Goal: Information Seeking & Learning: Learn about a topic

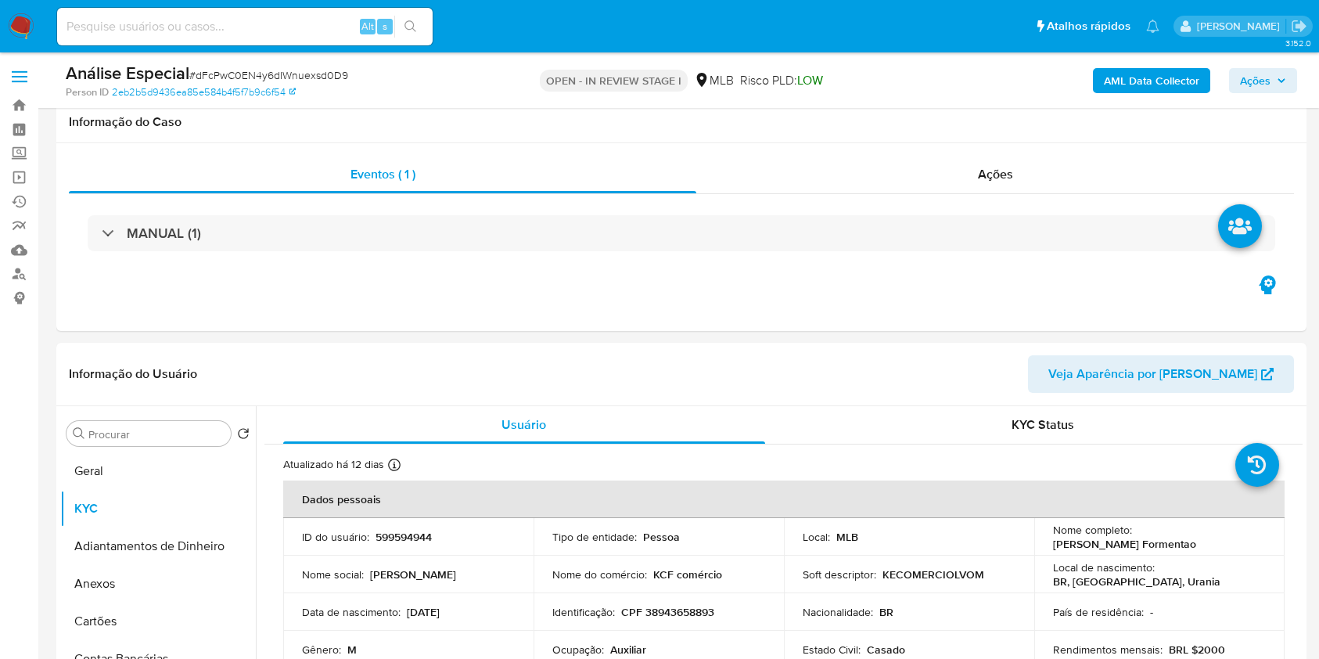
select select "10"
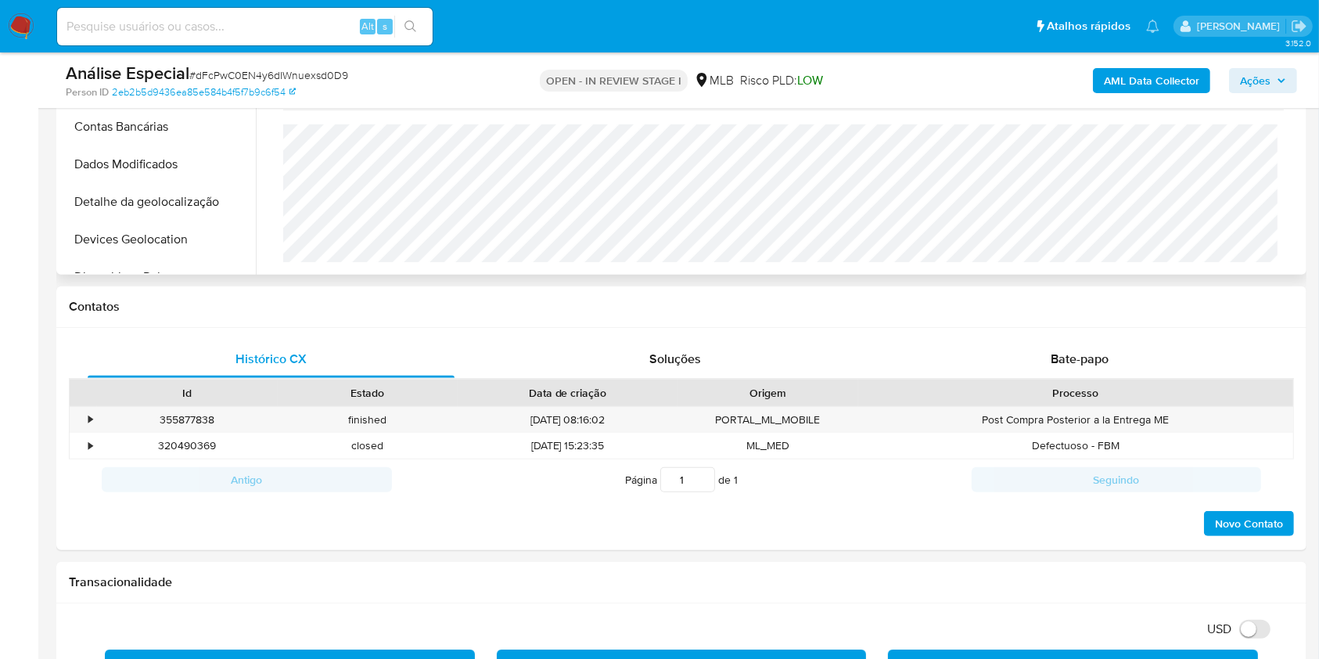
scroll to position [417, 0]
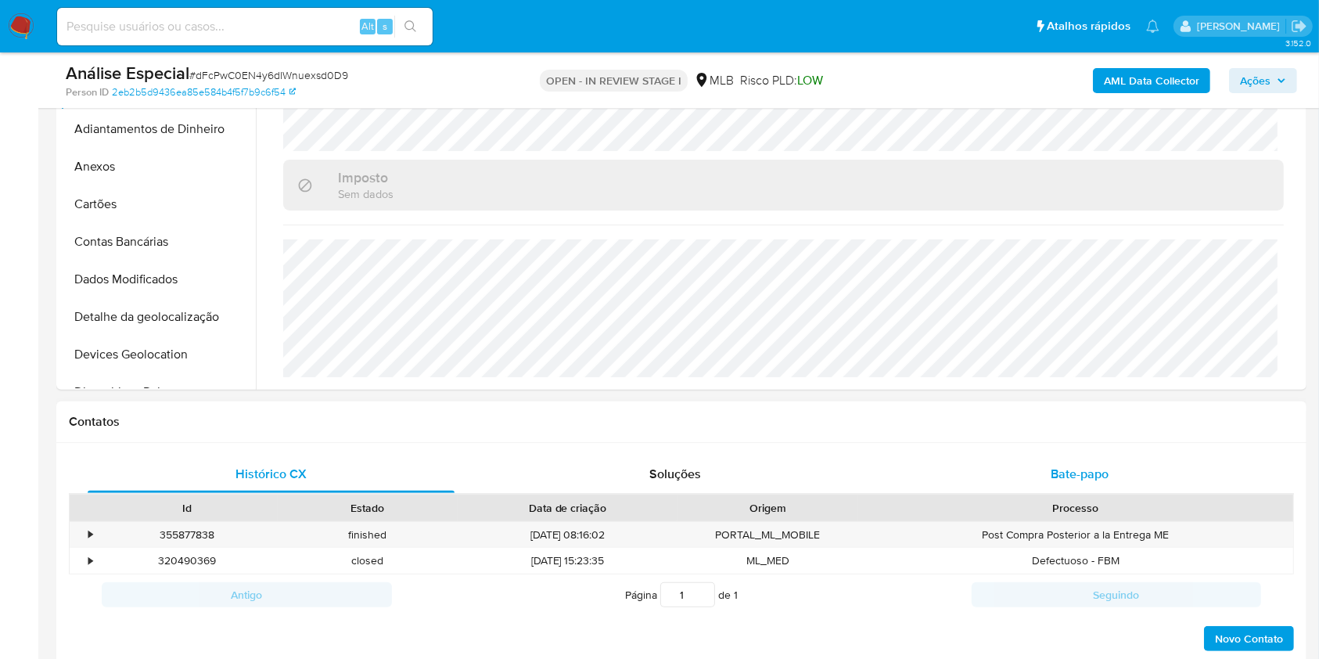
click at [1075, 487] on div "Bate-papo" at bounding box center [1080, 474] width 367 height 38
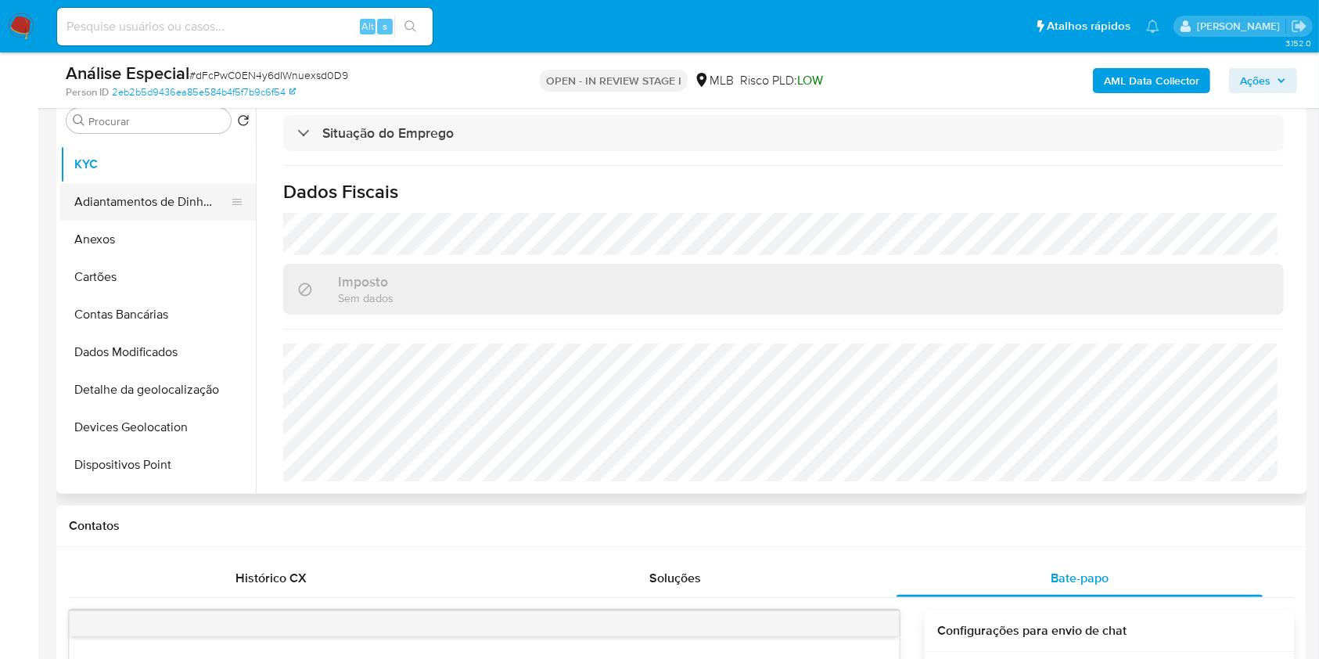
scroll to position [0, 0]
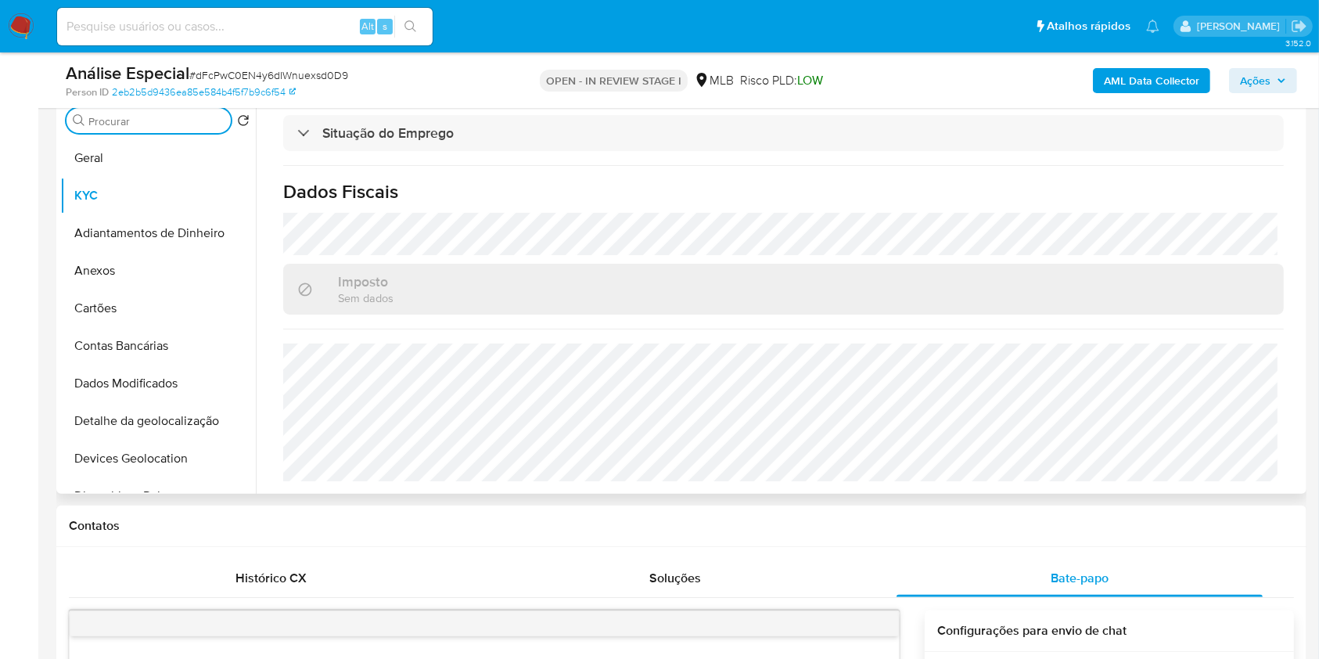
click at [145, 125] on input "Procurar" at bounding box center [156, 121] width 136 height 14
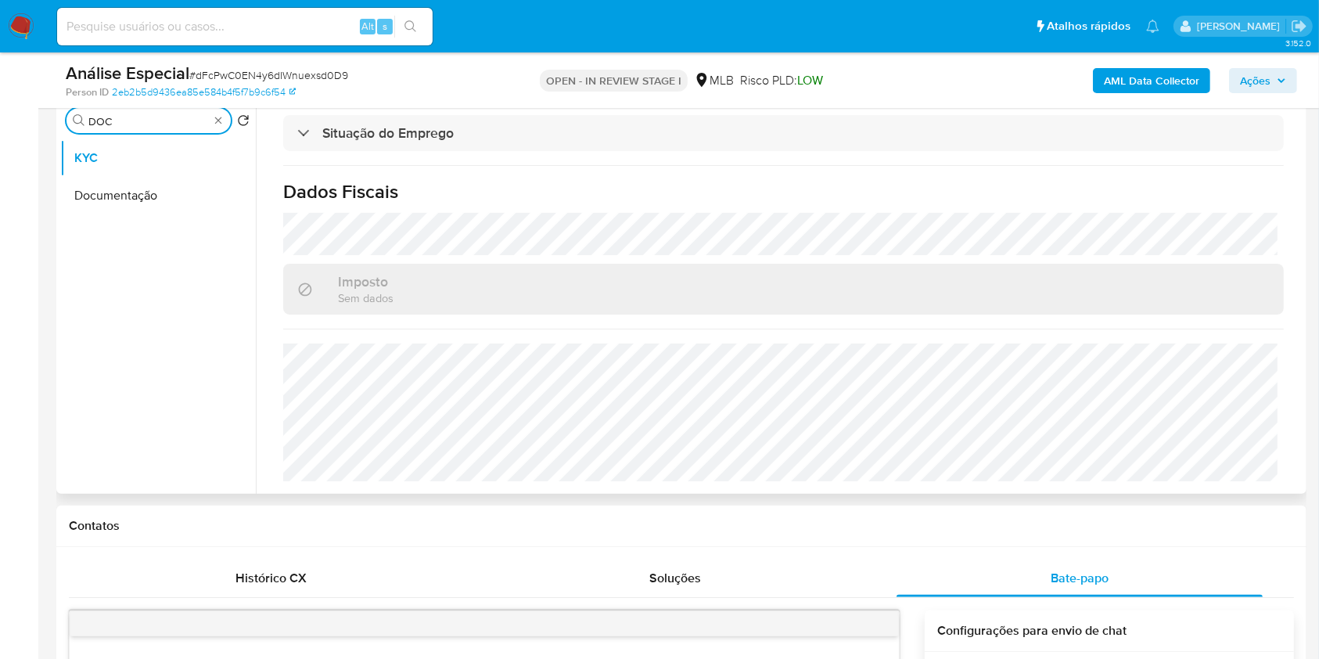
scroll to position [208, 0]
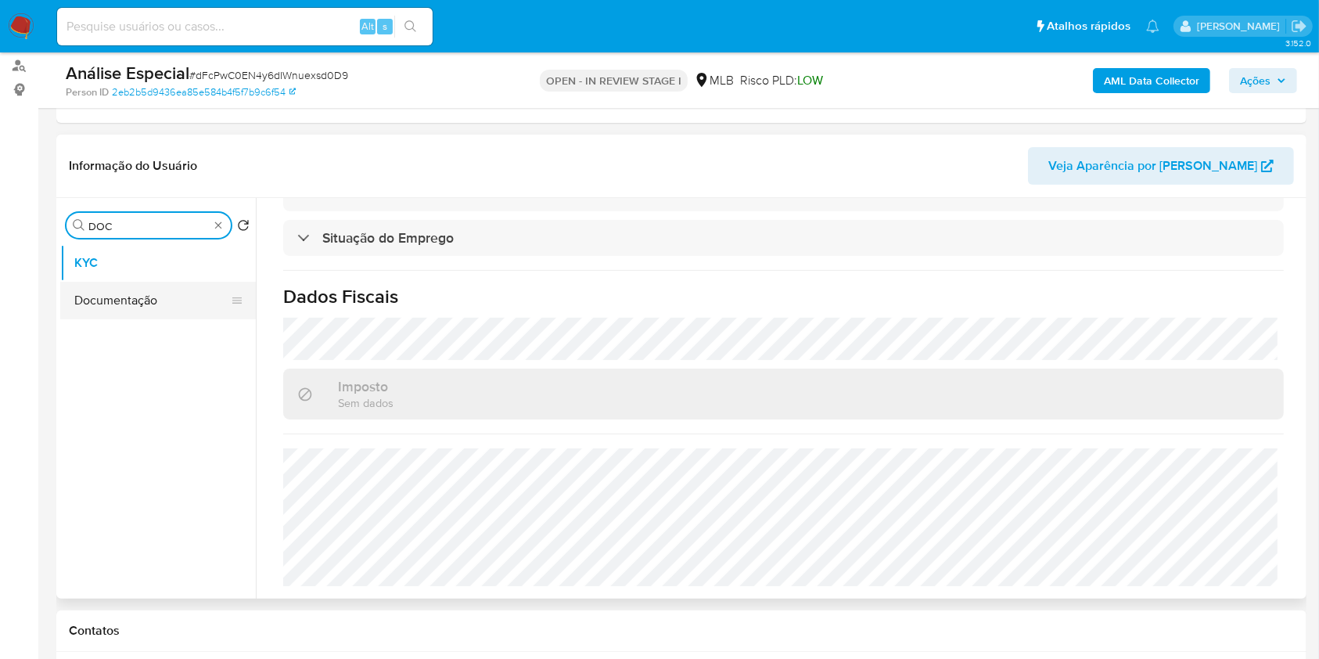
type input "DOC"
drag, startPoint x: 156, startPoint y: 294, endPoint x: 168, endPoint y: 306, distance: 16.6
click at [156, 294] on button "Documentação" at bounding box center [158, 301] width 196 height 38
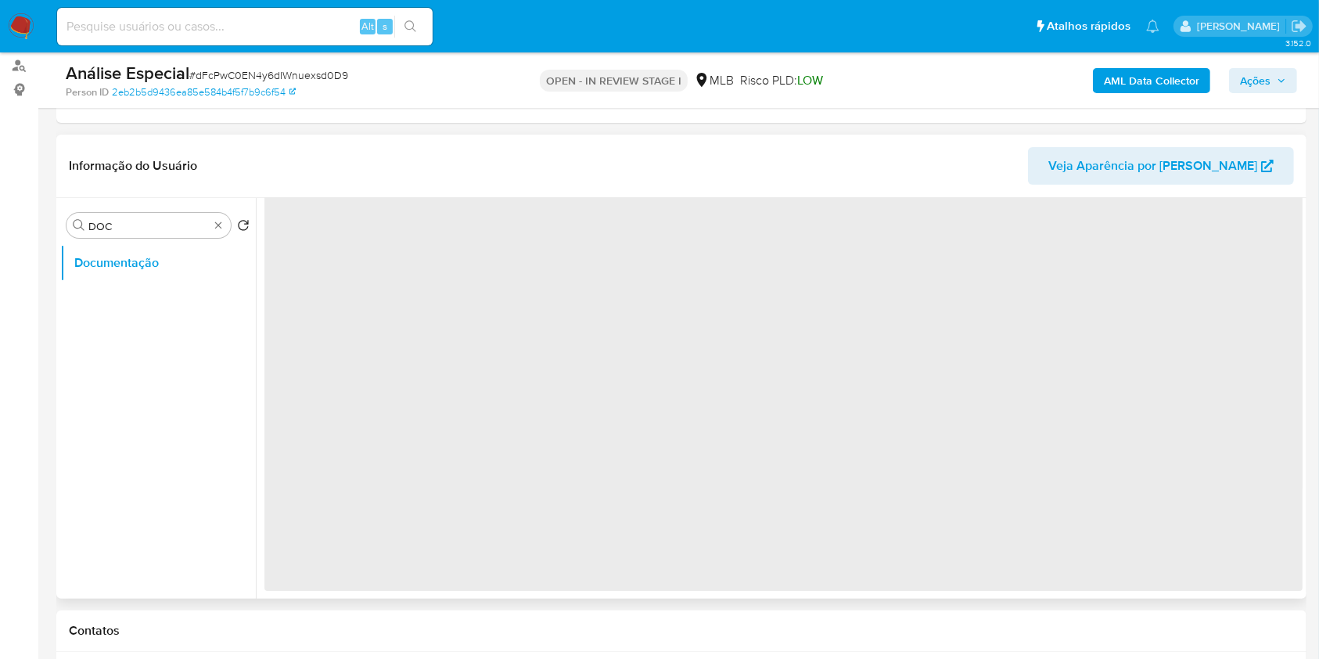
scroll to position [0, 0]
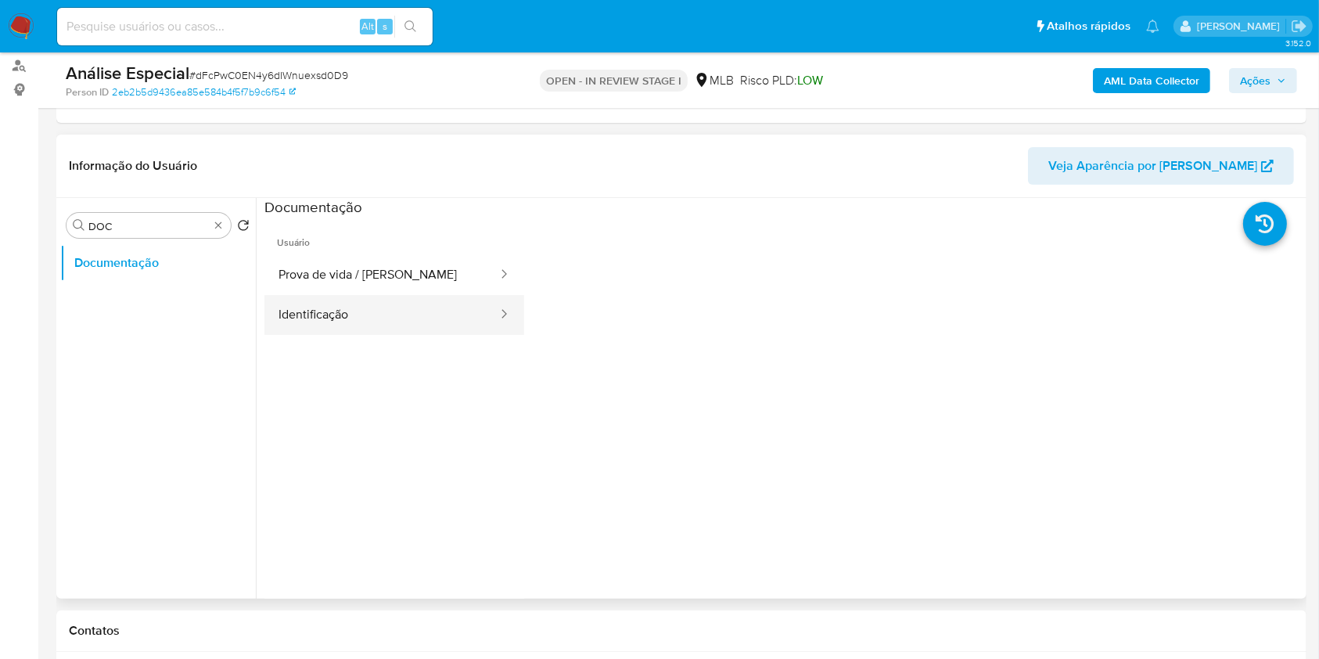
click at [362, 320] on button "Identificação" at bounding box center [381, 315] width 235 height 40
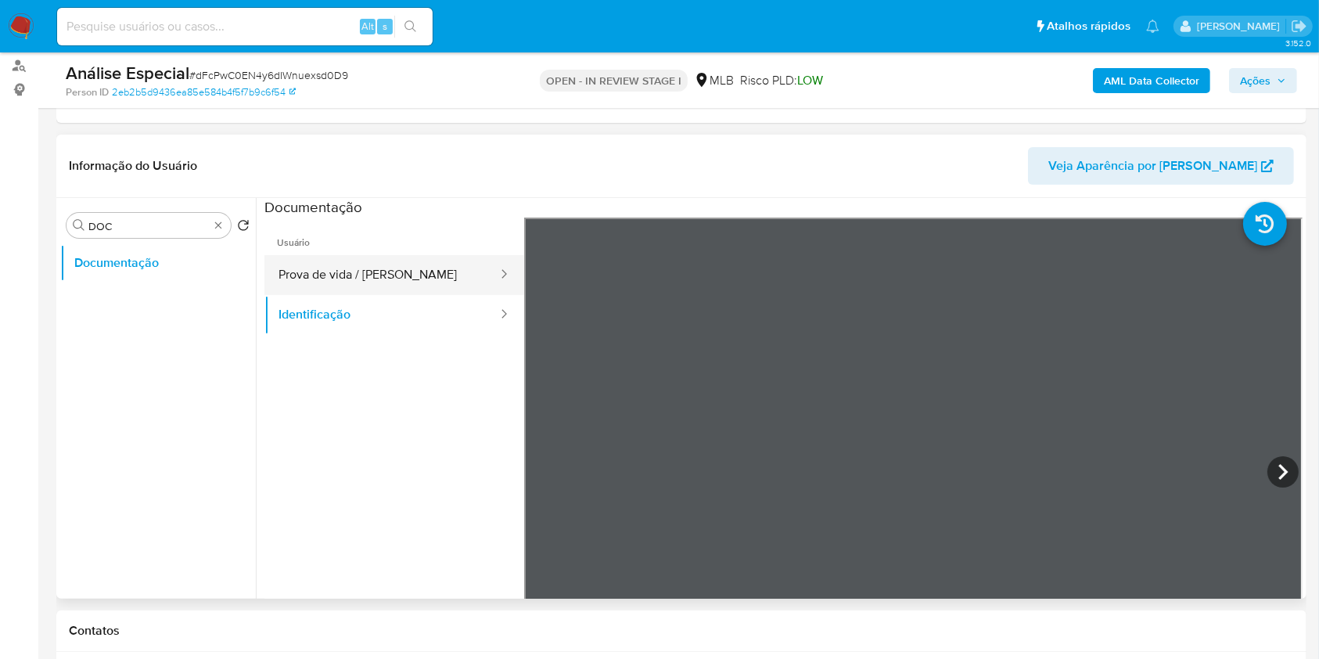
click at [363, 280] on button "Prova de vida / [PERSON_NAME]" at bounding box center [381, 275] width 235 height 40
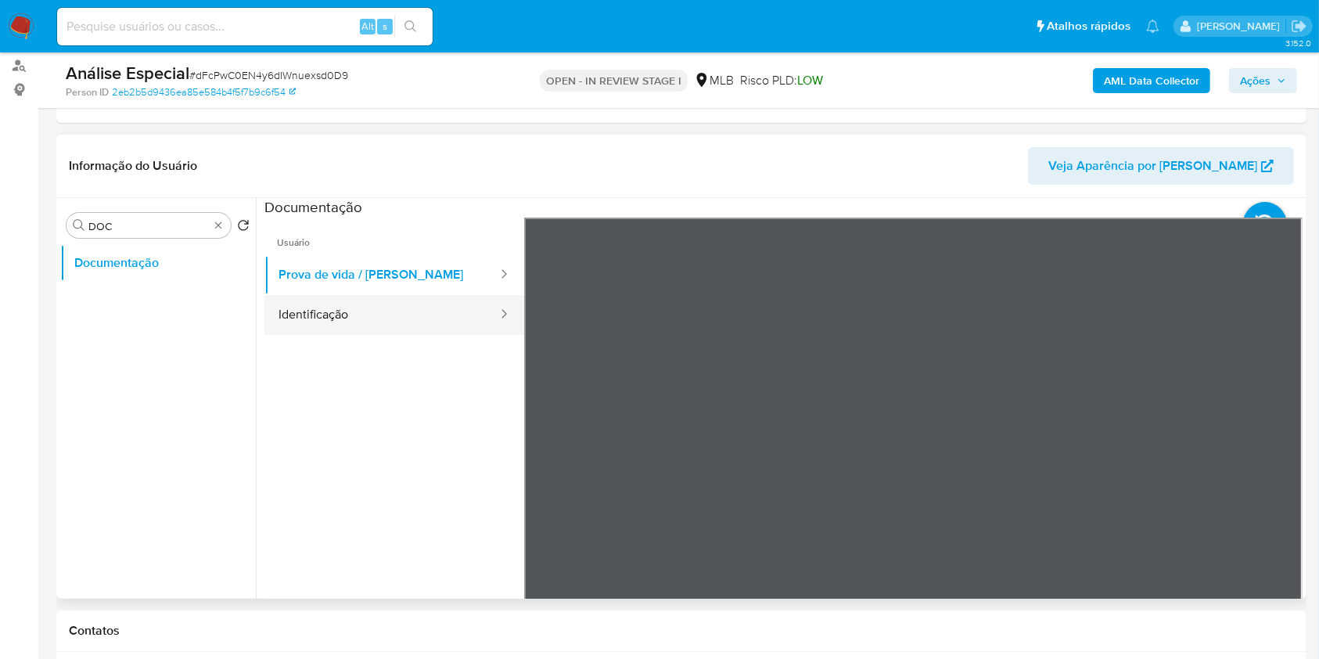
click at [397, 322] on button "Identificação" at bounding box center [381, 315] width 235 height 40
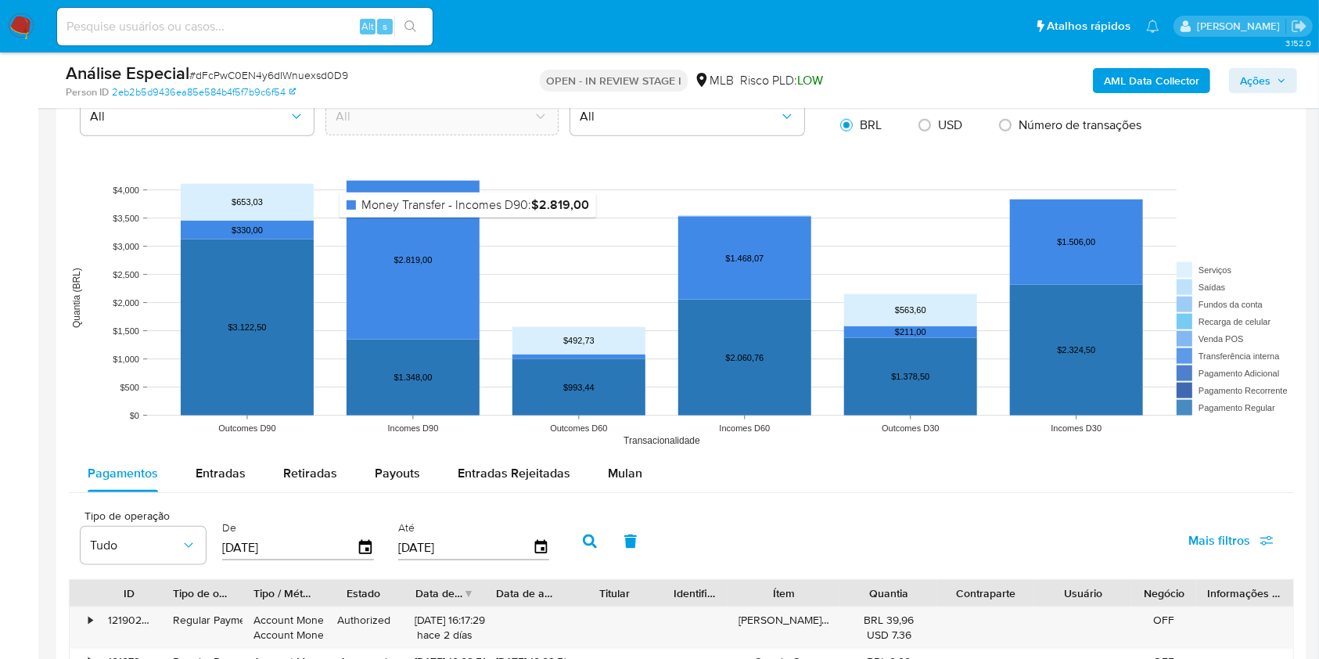
scroll to position [1773, 0]
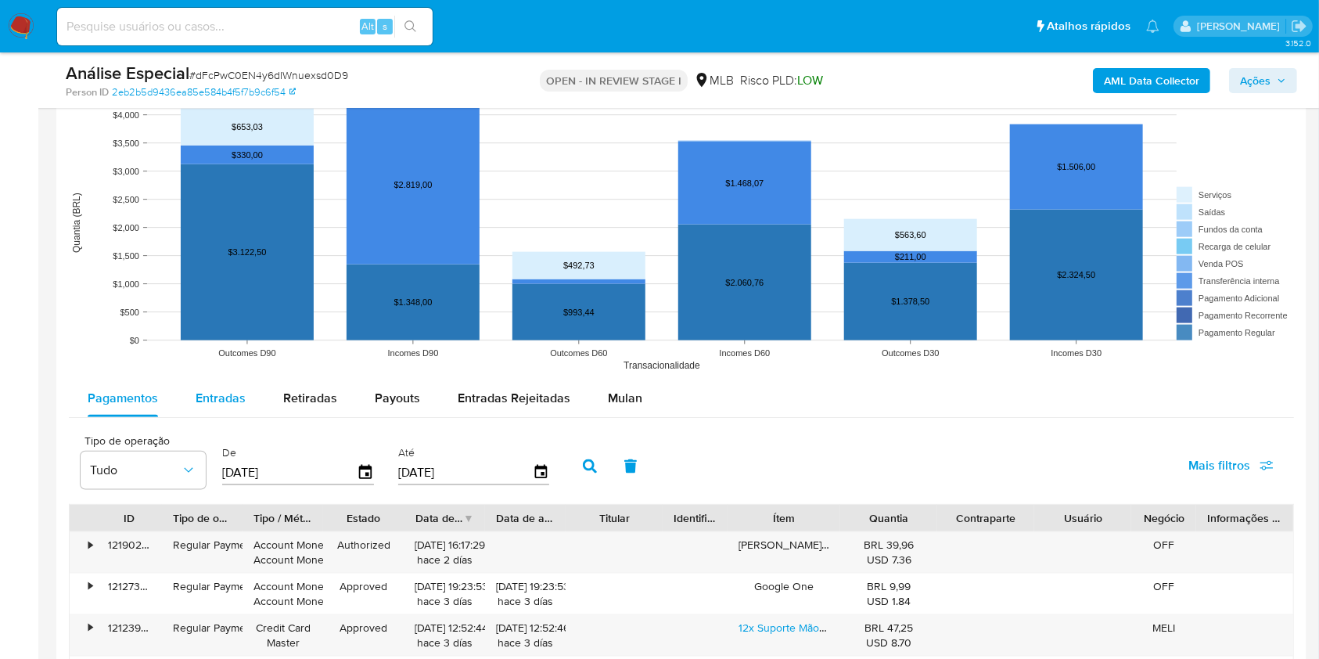
click at [221, 391] on span "Entradas" at bounding box center [221, 398] width 50 height 18
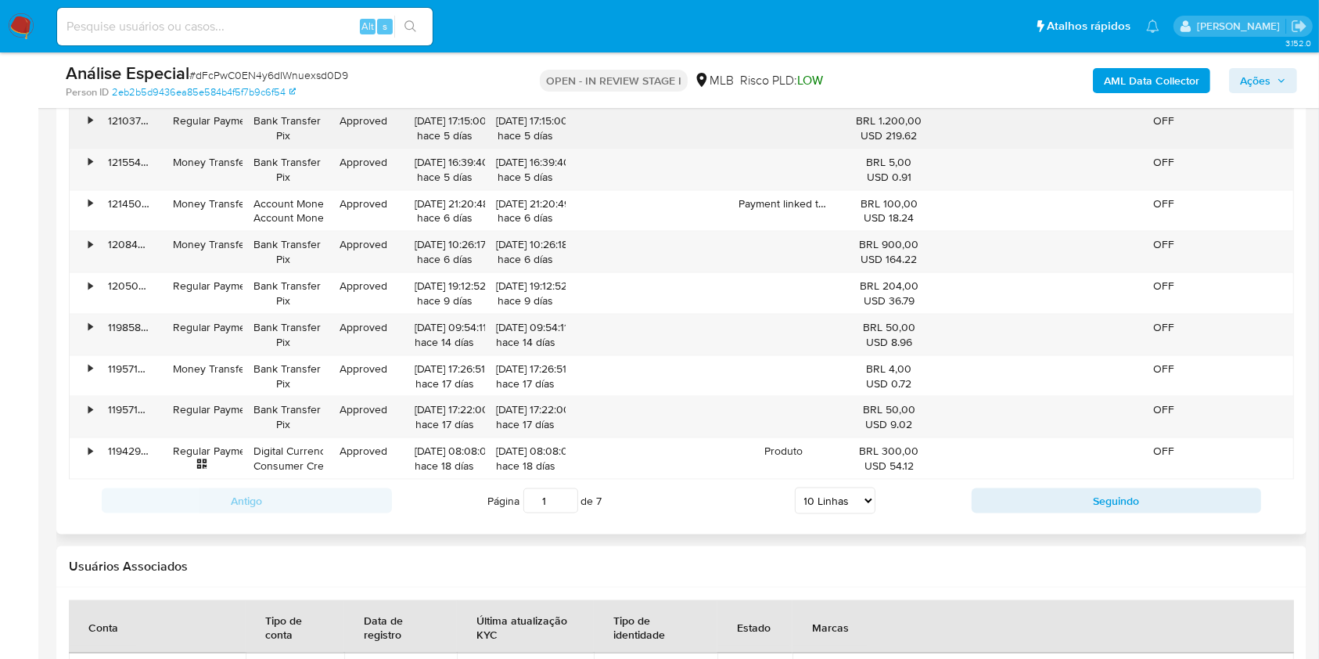
scroll to position [2294, 0]
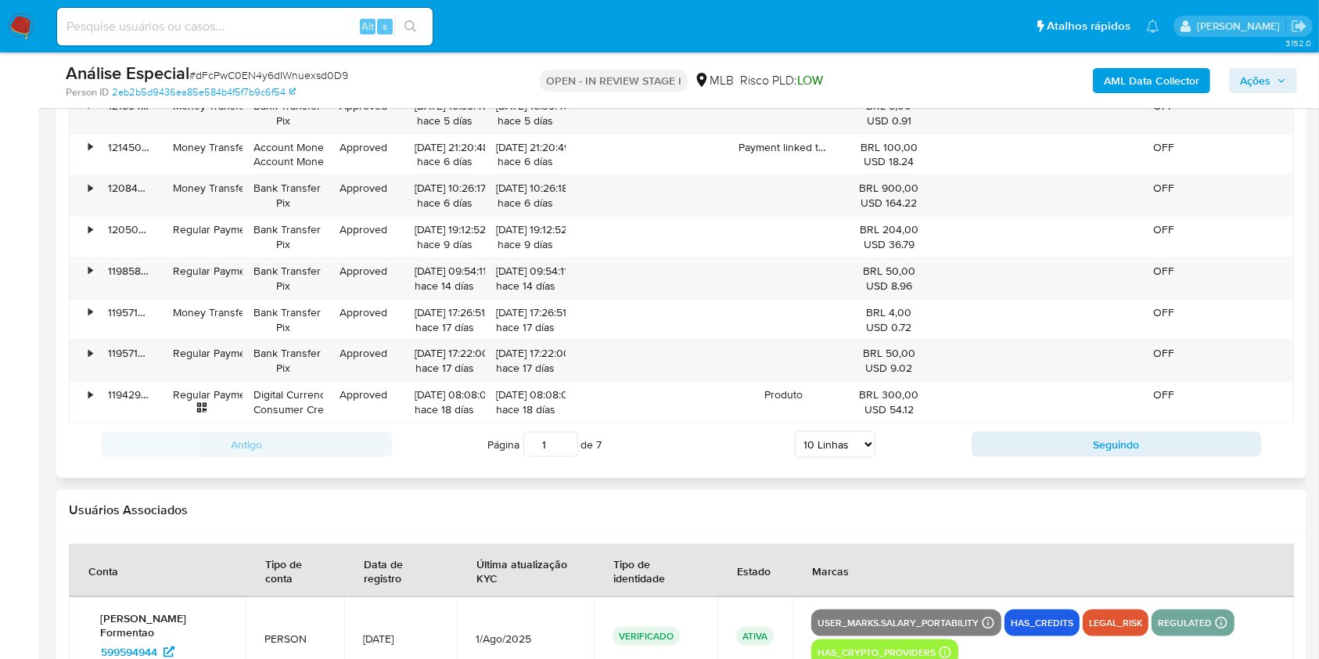
click at [839, 445] on select "5 Linhas 10 Linhas 20 Linhas 25 Linhas 50 Linhas 100 Linhas" at bounding box center [835, 444] width 81 height 27
click at [795, 431] on select "5 Linhas 10 Linhas 20 Linhas 25 Linhas 50 Linhas 100 Linhas" at bounding box center [835, 444] width 81 height 27
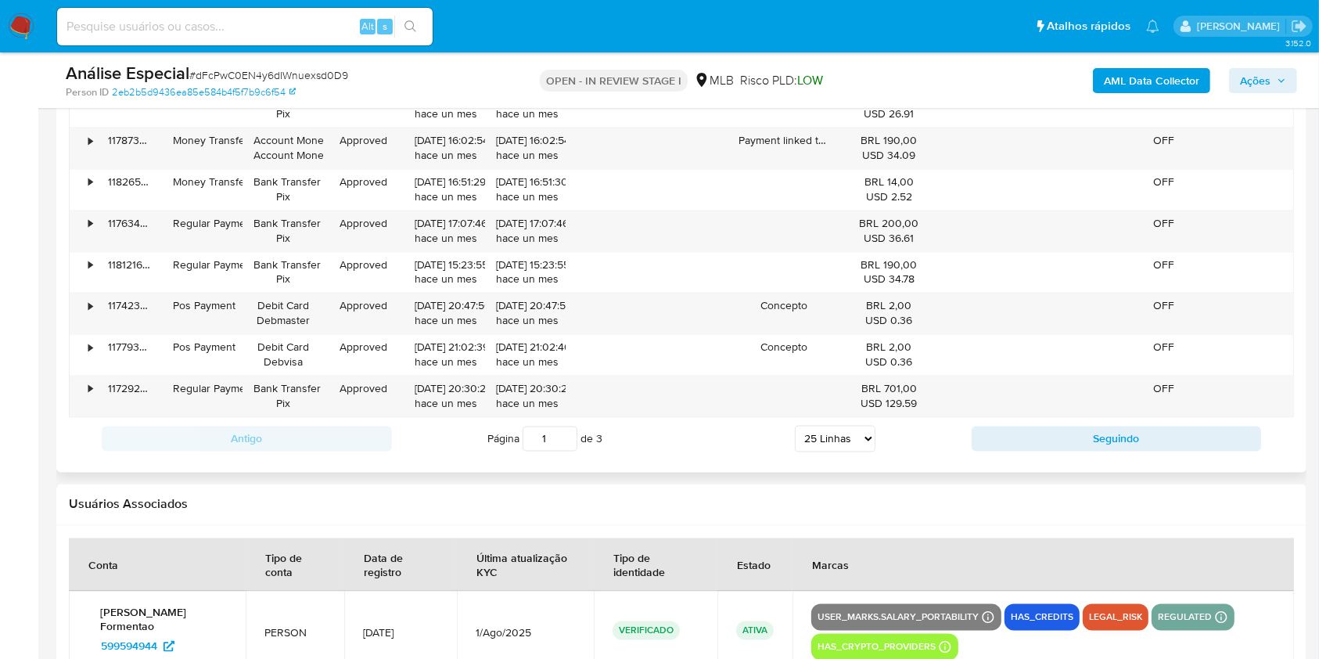
scroll to position [2920, 0]
click at [859, 435] on select "5 Linhas 10 Linhas 20 Linhas 25 Linhas 50 Linhas 100 Linhas" at bounding box center [835, 438] width 81 height 27
select select "100"
click at [795, 425] on select "5 Linhas 10 Linhas 20 Linhas 25 Linhas 50 Linhas 100 Linhas" at bounding box center [835, 438] width 81 height 27
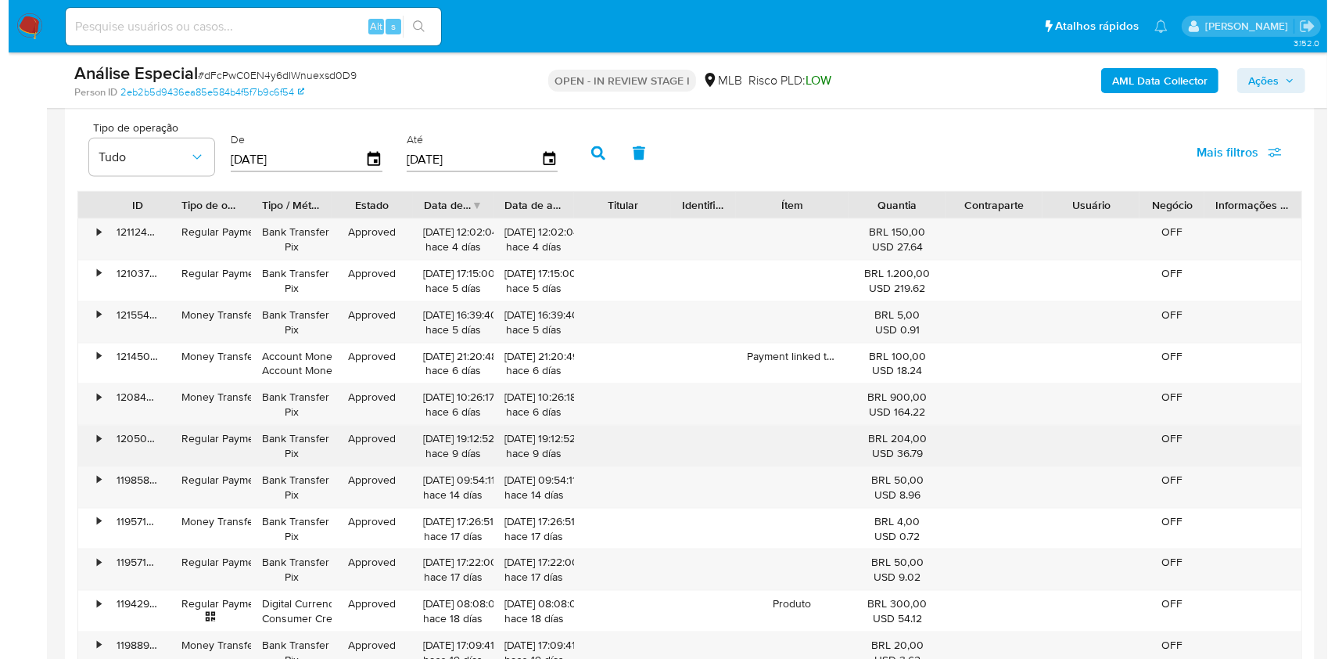
scroll to position [1773, 0]
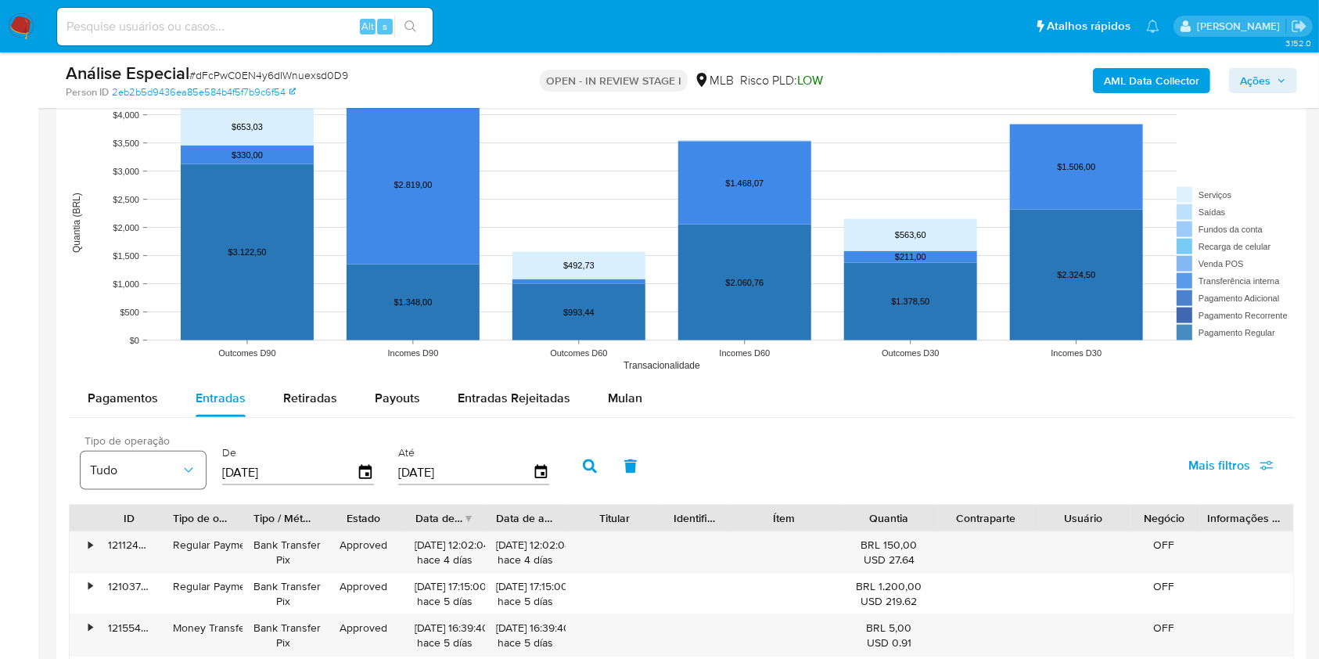
click at [162, 452] on button "Tudo" at bounding box center [143, 470] width 125 height 38
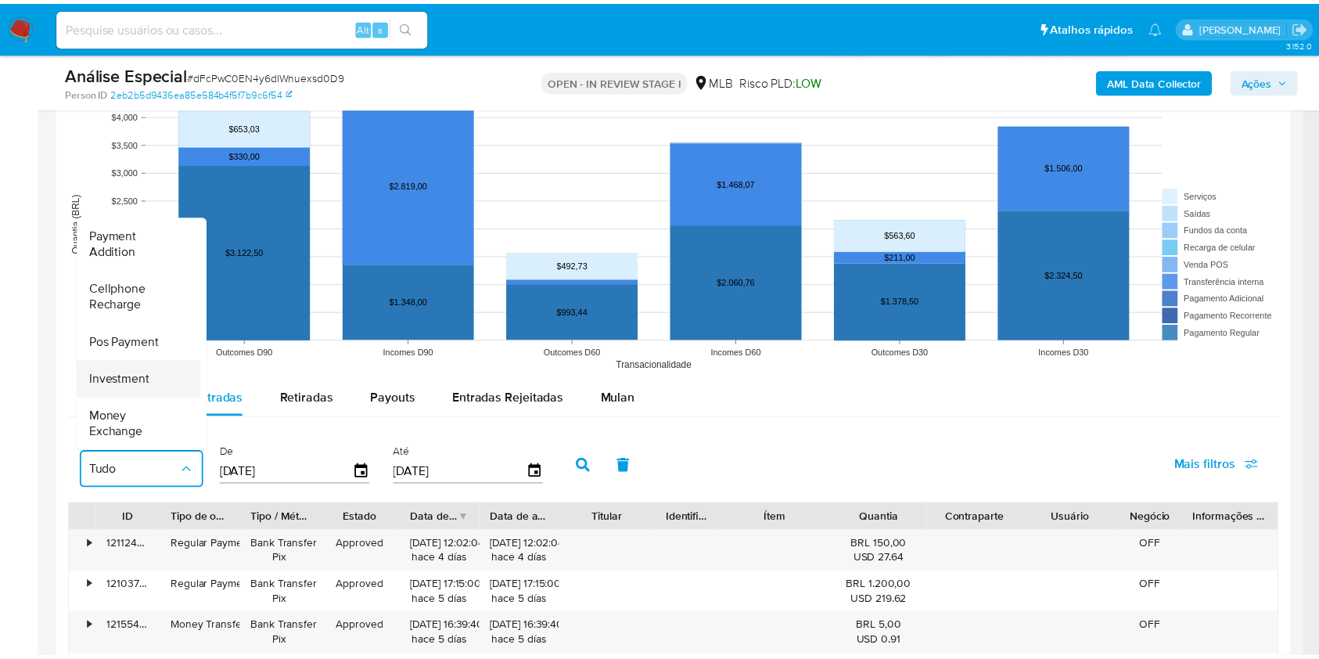
scroll to position [0, 0]
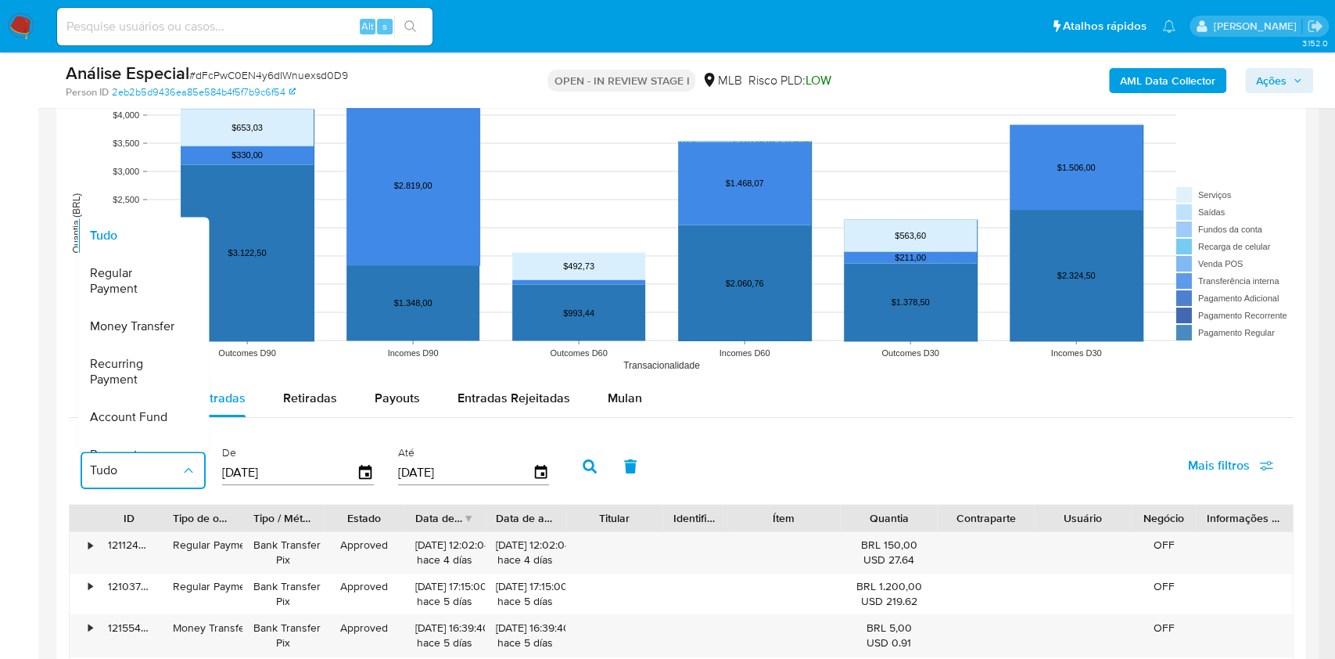
click at [744, 460] on div "Tipo de operação Tudo Tudo Regular Payment Money Transfer Recurring Payment Acc…" at bounding box center [681, 465] width 1225 height 78
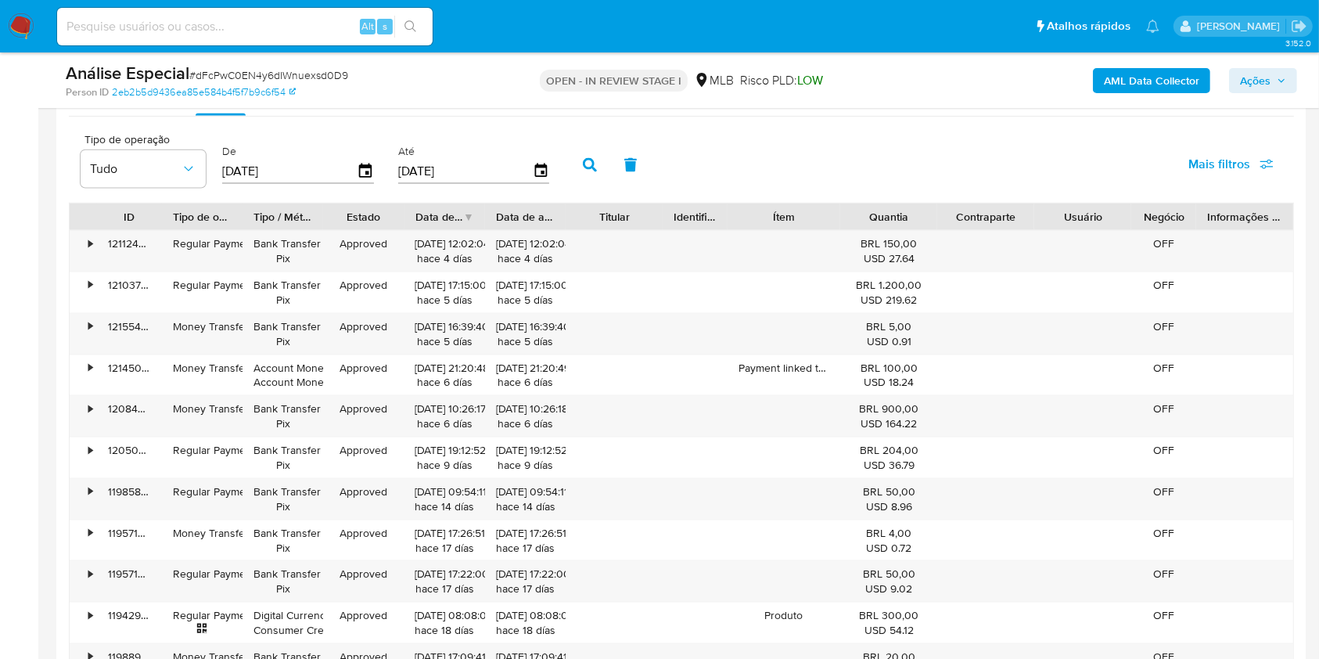
scroll to position [1878, 0]
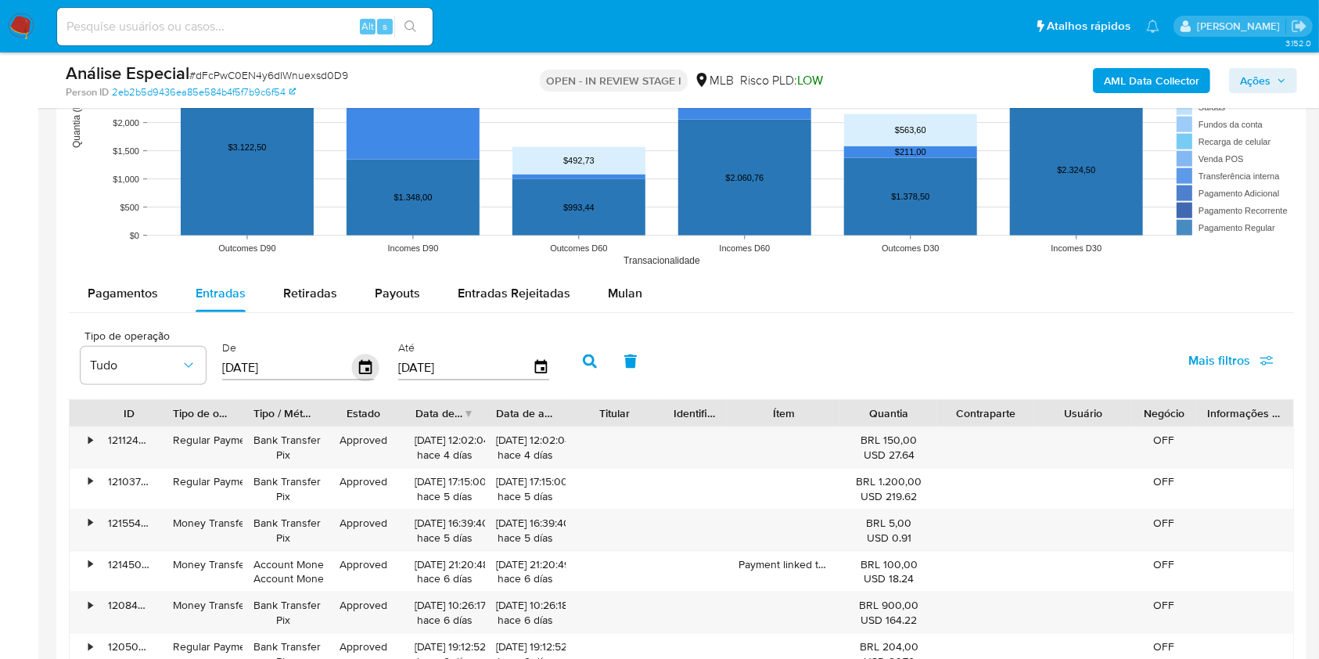
click at [361, 367] on icon "button" at bounding box center [365, 367] width 27 height 27
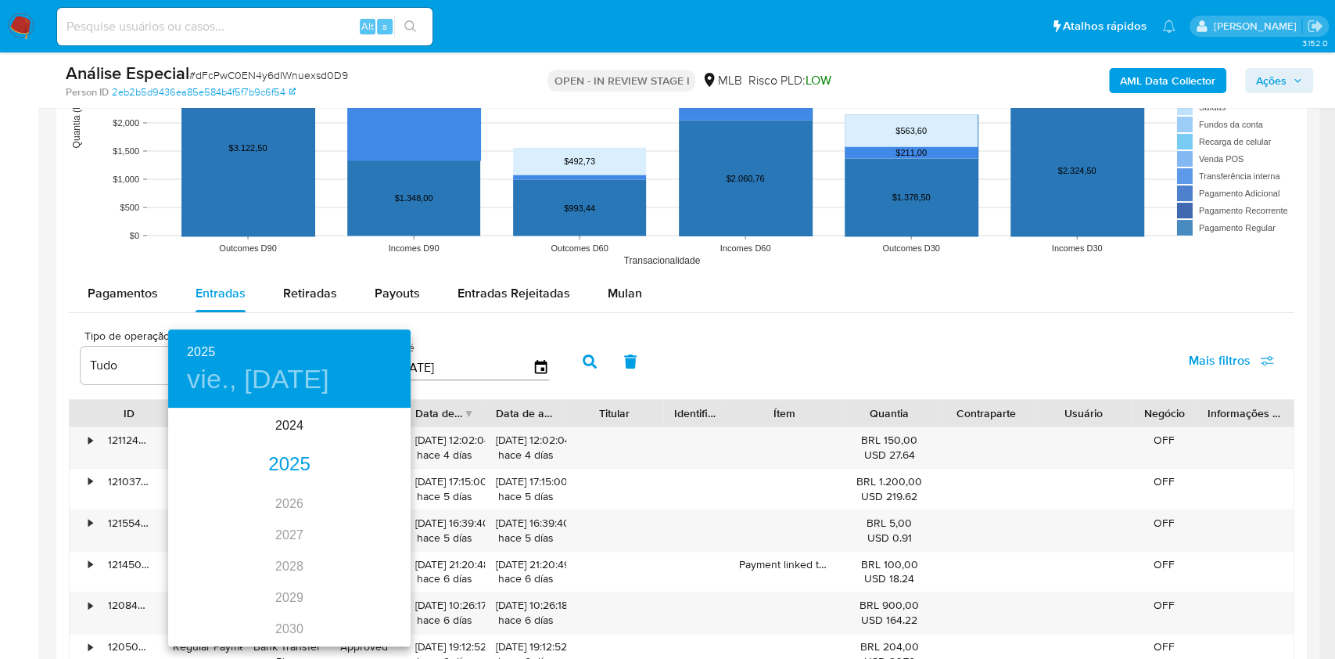
click at [302, 459] on div "2025" at bounding box center [289, 464] width 243 height 31
click at [215, 496] on div "abr." at bounding box center [208, 498] width 81 height 59
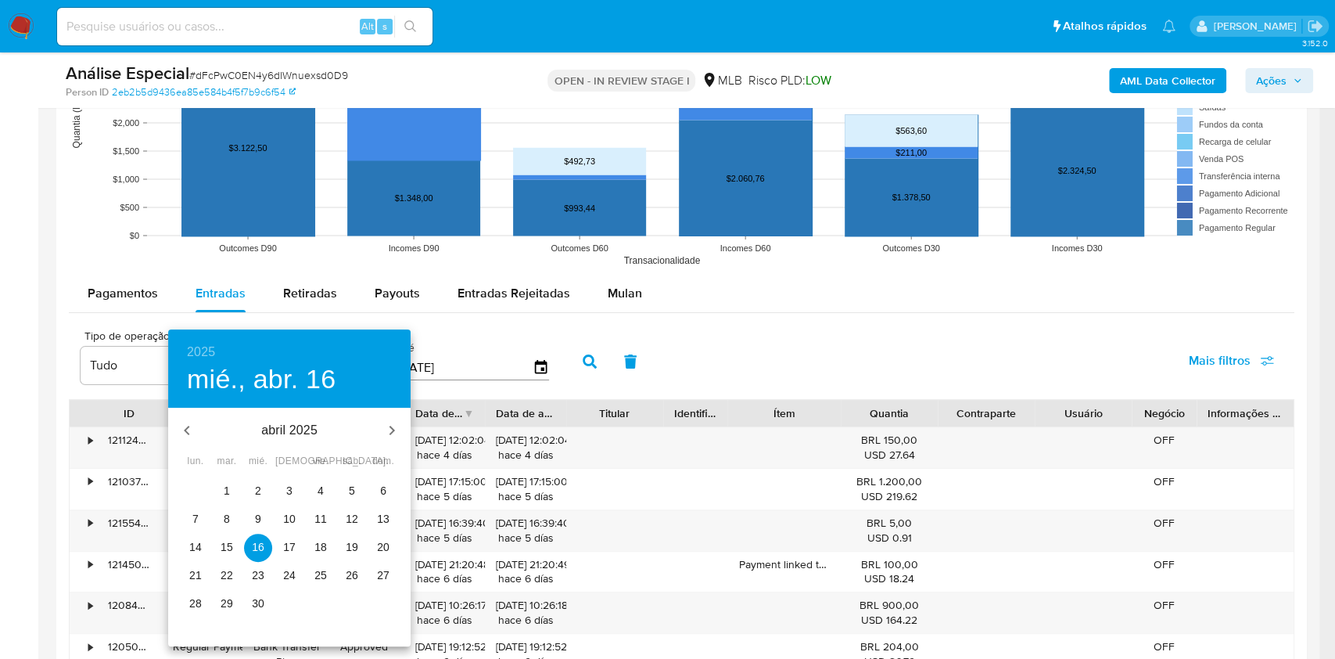
click at [232, 486] on span "1" at bounding box center [227, 491] width 28 height 16
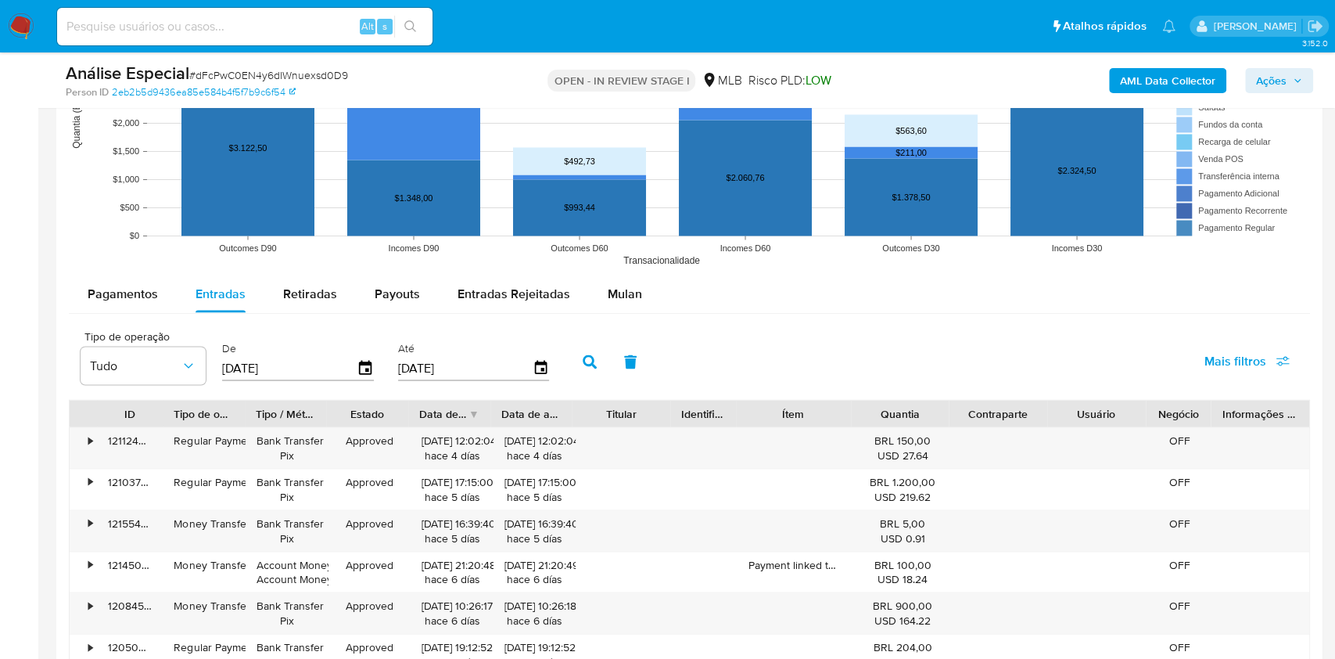
type input "[DATE]"
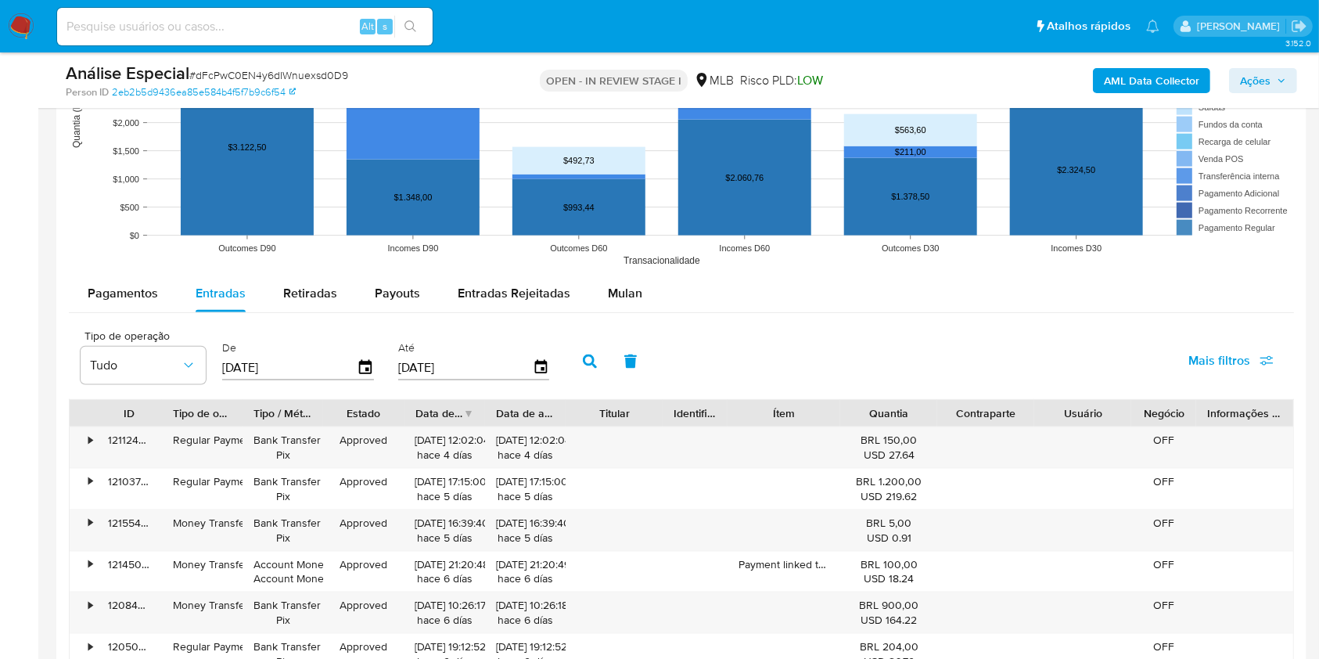
click at [588, 360] on icon "button" at bounding box center [590, 361] width 14 height 14
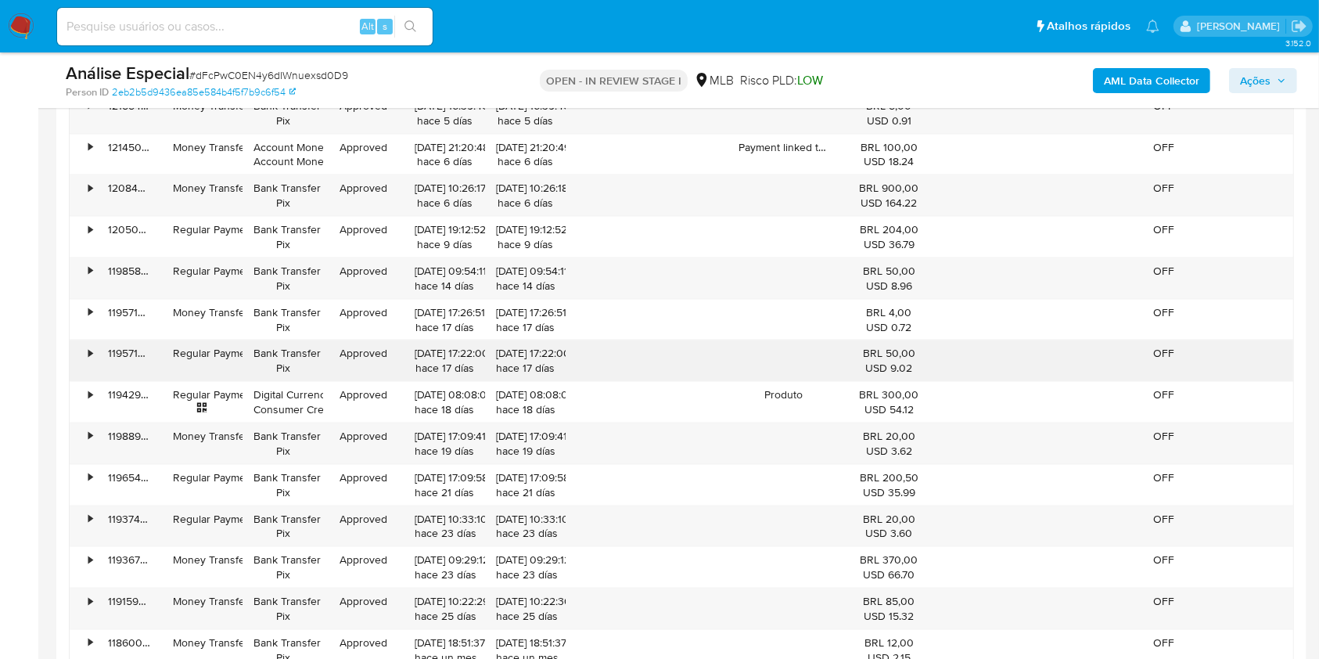
scroll to position [2086, 0]
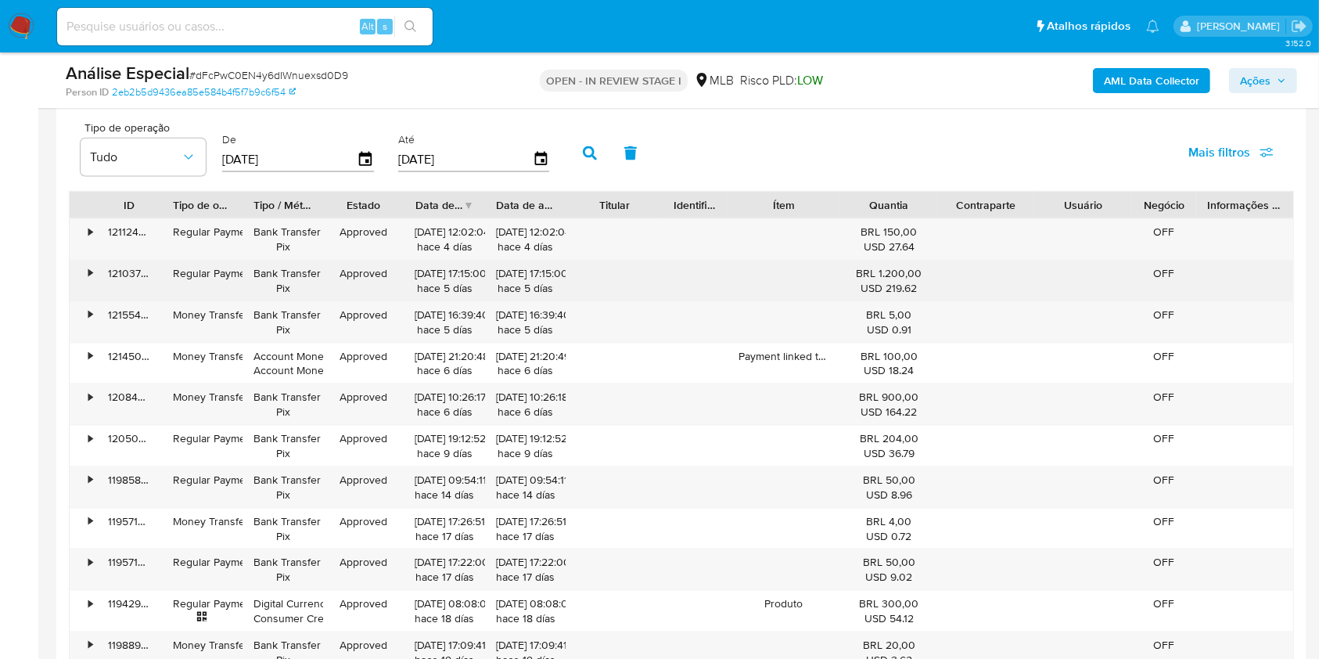
click at [88, 268] on div "•" at bounding box center [90, 273] width 4 height 15
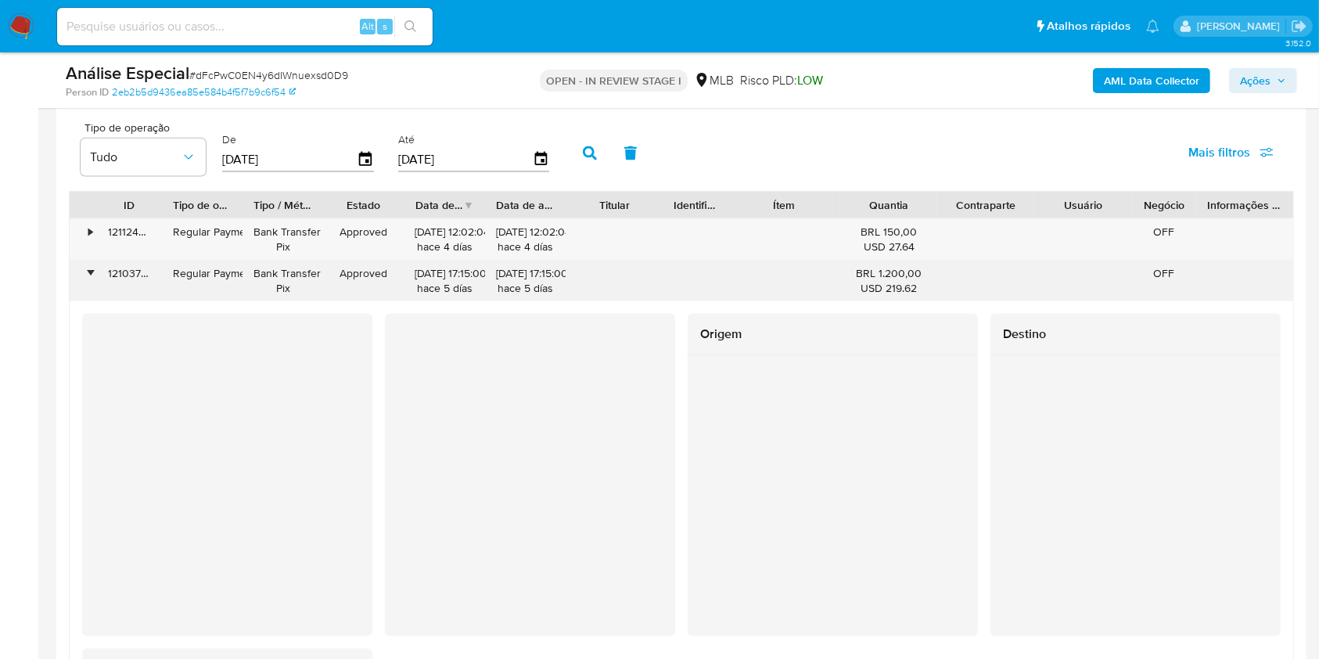
click at [94, 275] on div "•" at bounding box center [83, 281] width 27 height 41
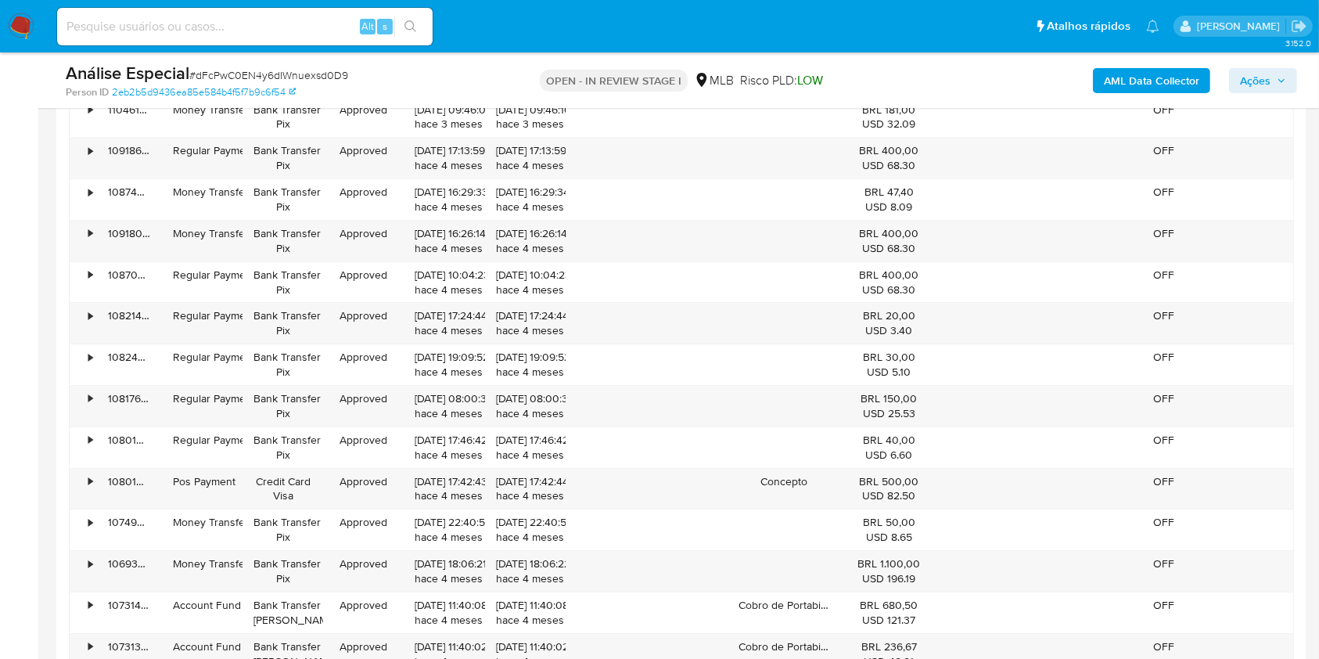
scroll to position [5007, 0]
